Goal: Task Accomplishment & Management: Use online tool/utility

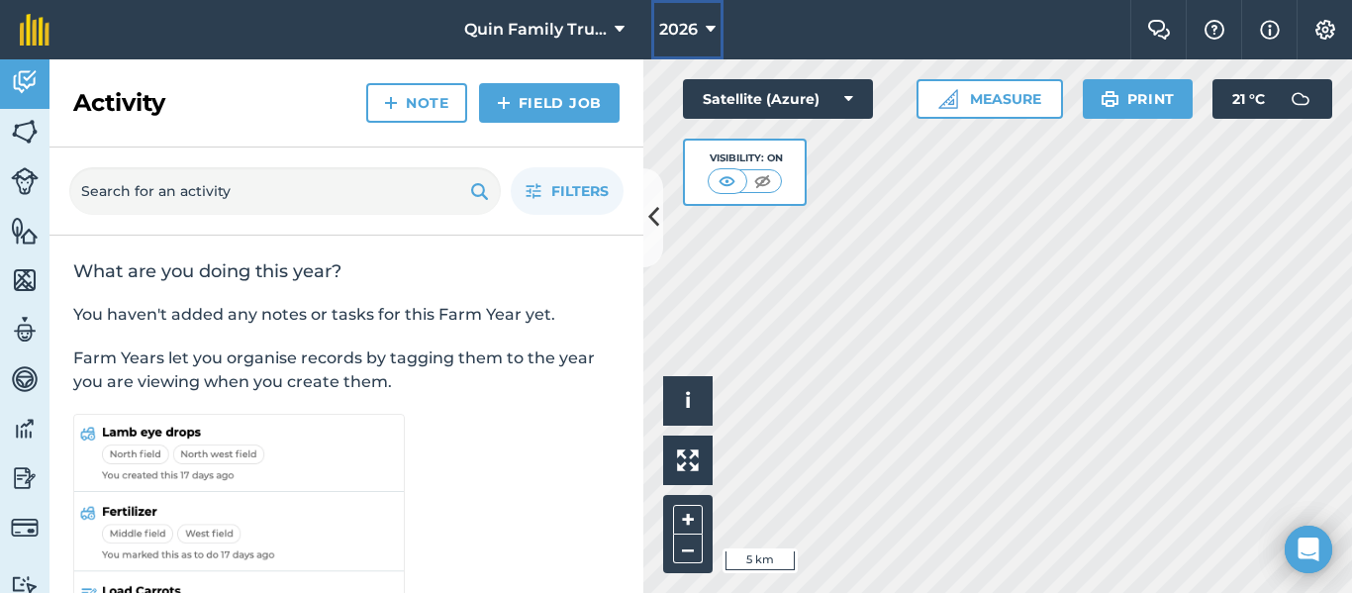
click at [676, 43] on button "2026" at bounding box center [687, 29] width 72 height 59
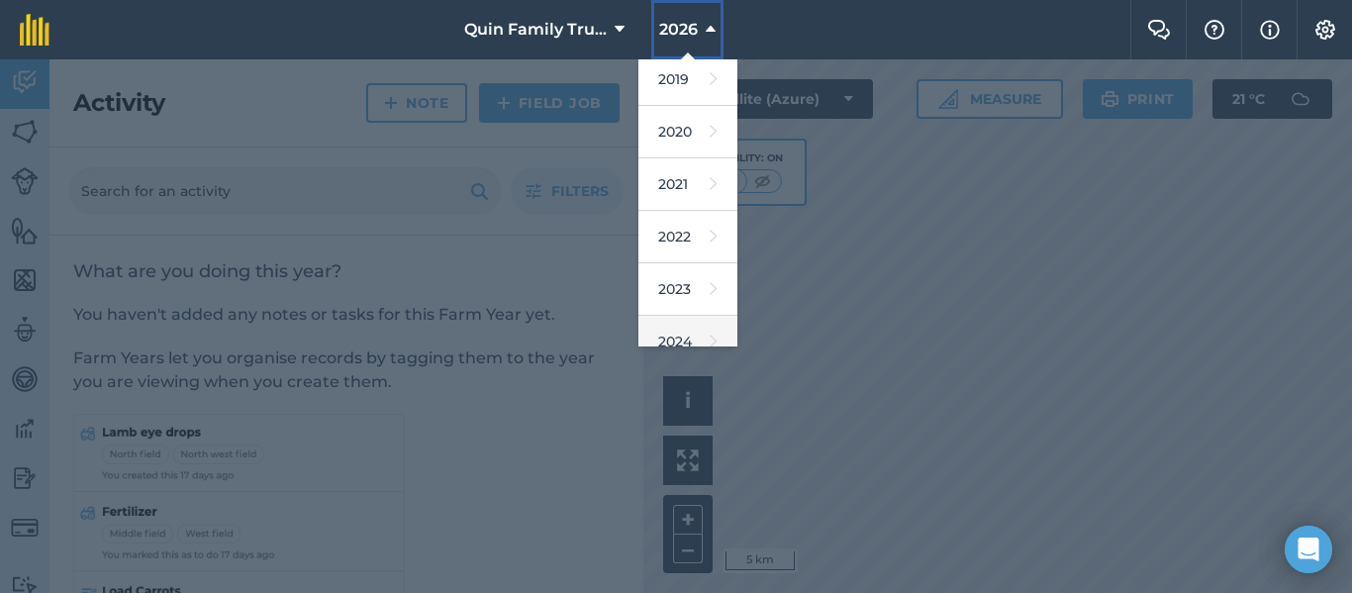
scroll to position [198, 0]
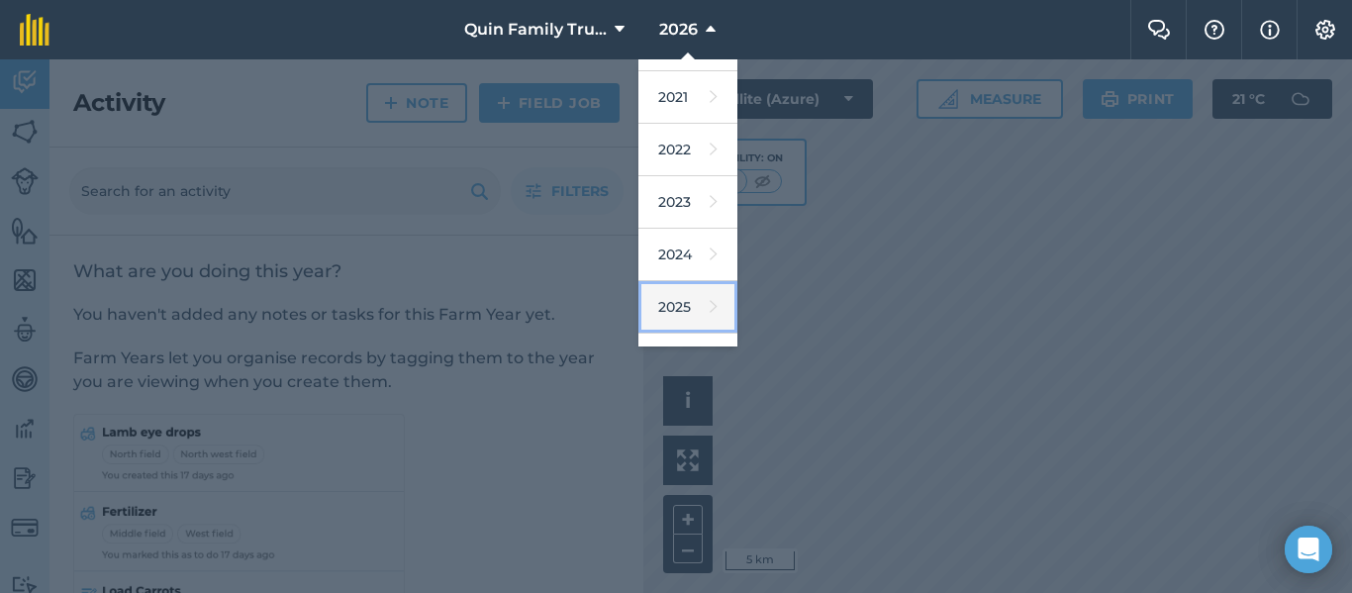
click at [674, 295] on link "2025" at bounding box center [687, 307] width 99 height 52
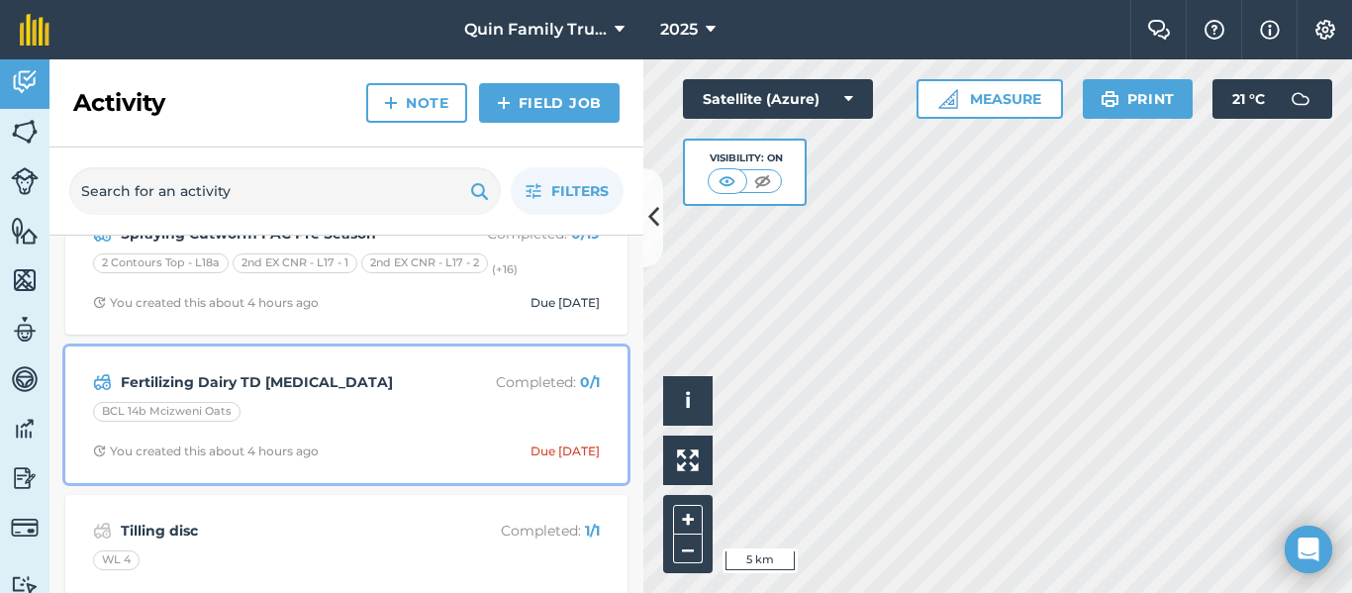
click at [296, 407] on div "BCL 14b Mcizweni Oats" at bounding box center [346, 415] width 507 height 26
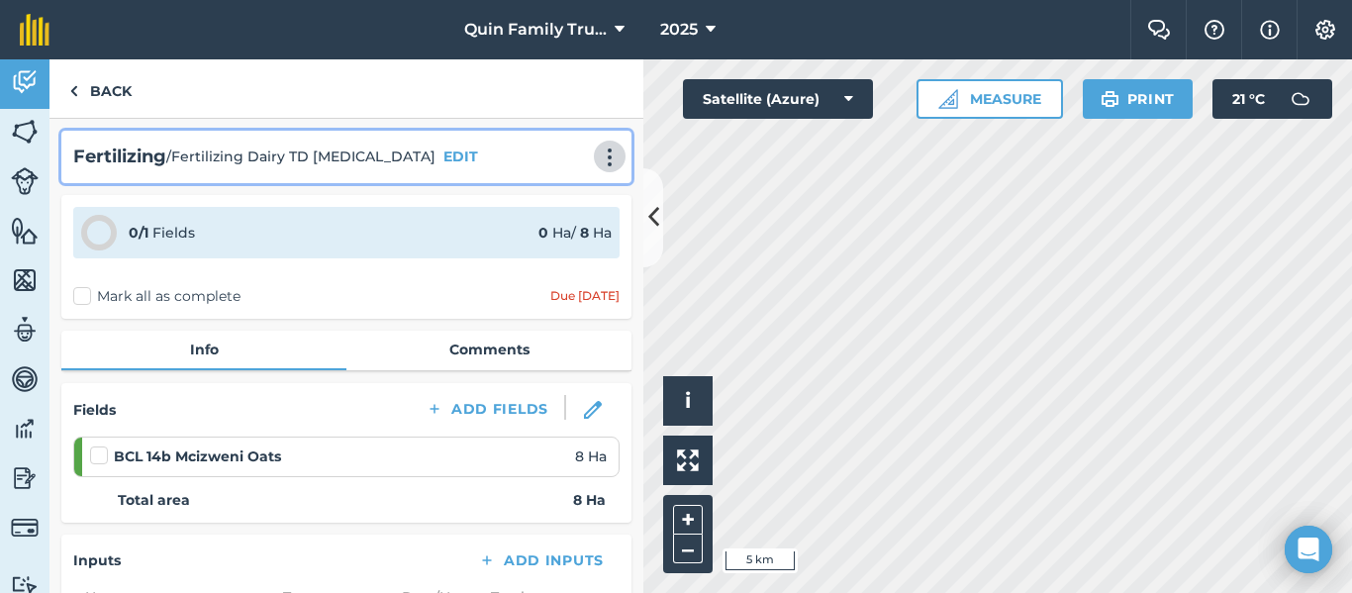
click at [601, 164] on img at bounding box center [610, 157] width 24 height 20
click at [561, 196] on link "Print" at bounding box center [568, 200] width 127 height 40
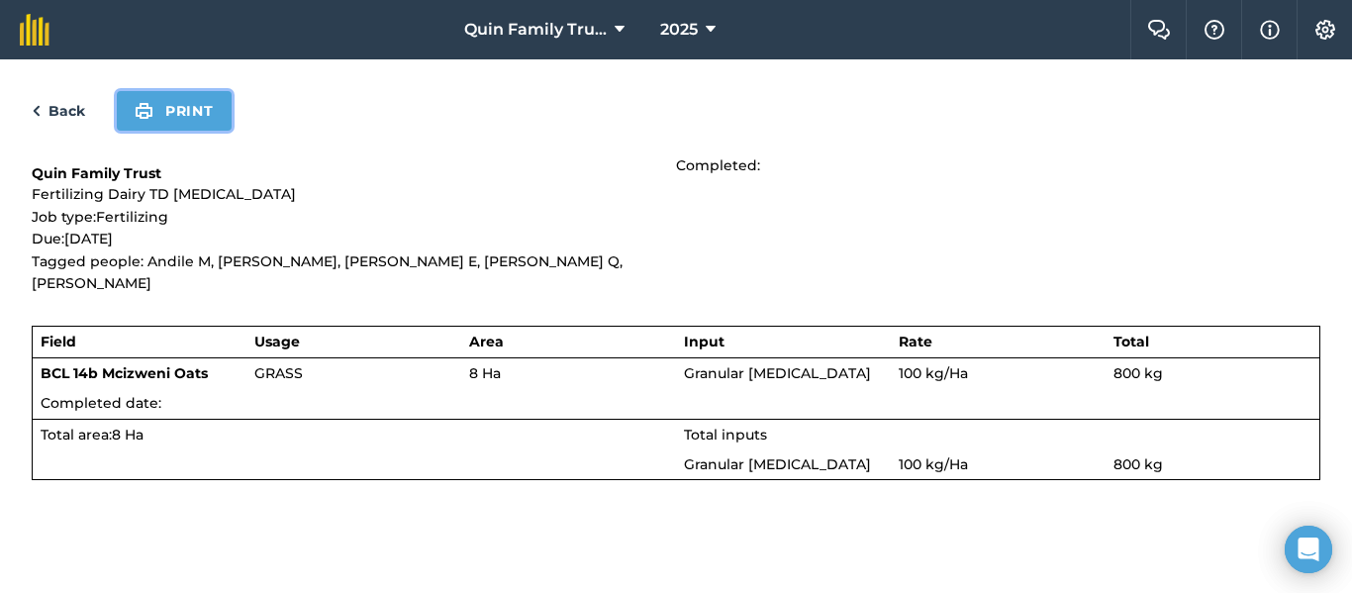
click at [177, 114] on button "Print" at bounding box center [174, 111] width 115 height 40
click at [1155, 452] on td "800 kg" at bounding box center [1212, 464] width 215 height 31
